Goal: Information Seeking & Learning: Check status

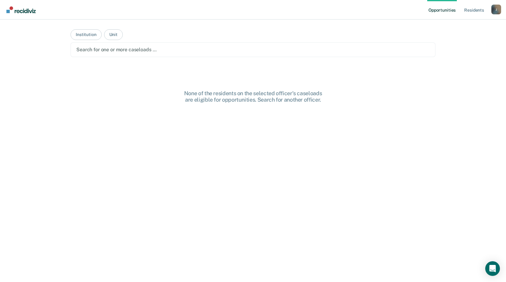
click at [99, 52] on div at bounding box center [252, 49] width 353 height 7
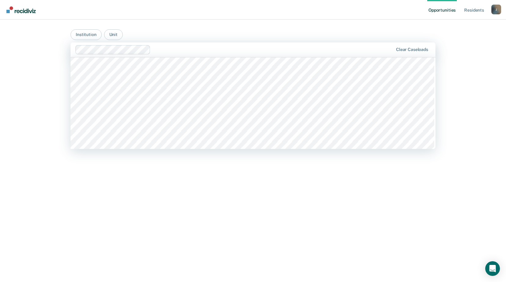
scroll to position [305, 0]
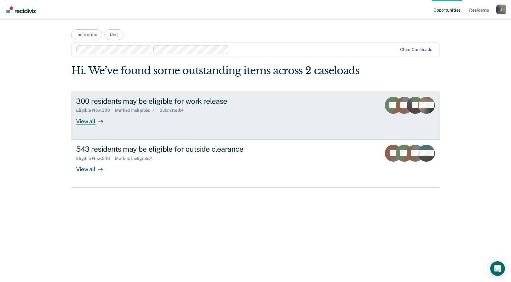
click at [85, 120] on div "View all" at bounding box center [93, 119] width 34 height 12
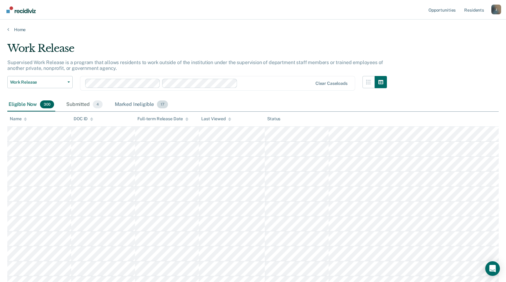
click at [72, 102] on div "Submitted 4" at bounding box center [84, 104] width 39 height 13
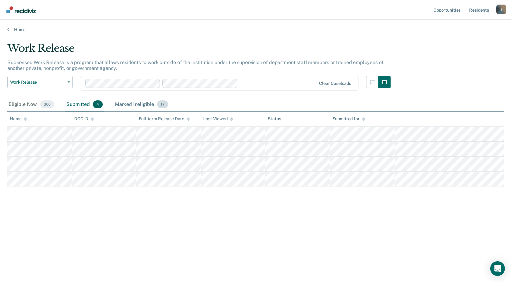
click at [130, 104] on div "Marked Ineligible 17" at bounding box center [142, 104] width 56 height 13
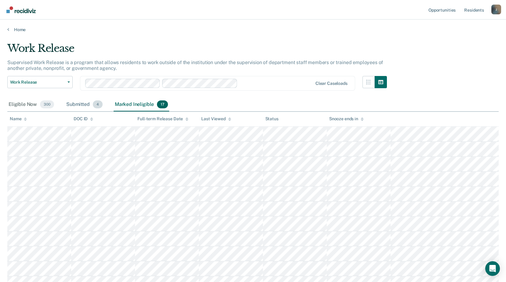
drag, startPoint x: 71, startPoint y: 102, endPoint x: 65, endPoint y: 101, distance: 5.5
click at [71, 102] on div "Submitted 4" at bounding box center [84, 104] width 39 height 13
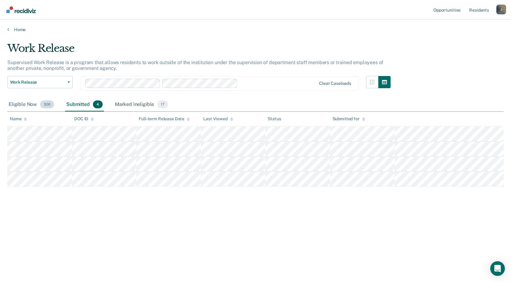
click at [12, 102] on div "Eligible Now 300" at bounding box center [31, 104] width 48 height 13
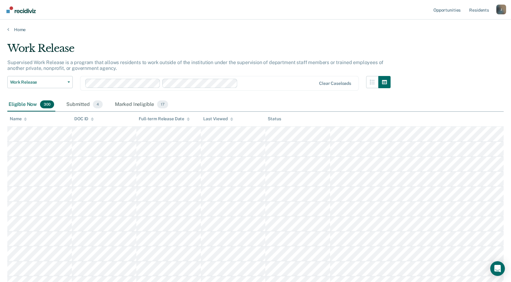
click at [12, 105] on div "Eligible Now 300" at bounding box center [31, 104] width 48 height 13
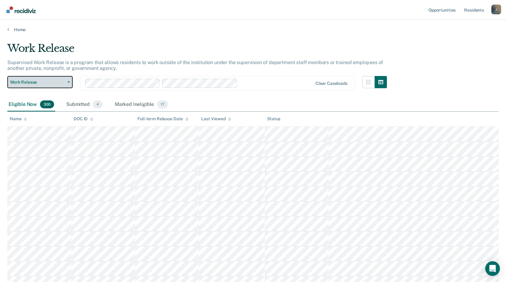
click at [32, 87] on button "Work Release" at bounding box center [39, 82] width 65 height 12
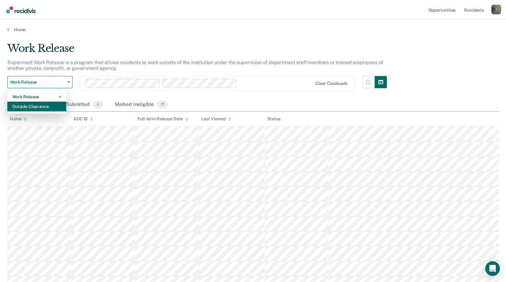
click at [36, 109] on div "Outside Clearance" at bounding box center [36, 107] width 49 height 10
